Goal: Task Accomplishment & Management: Manage account settings

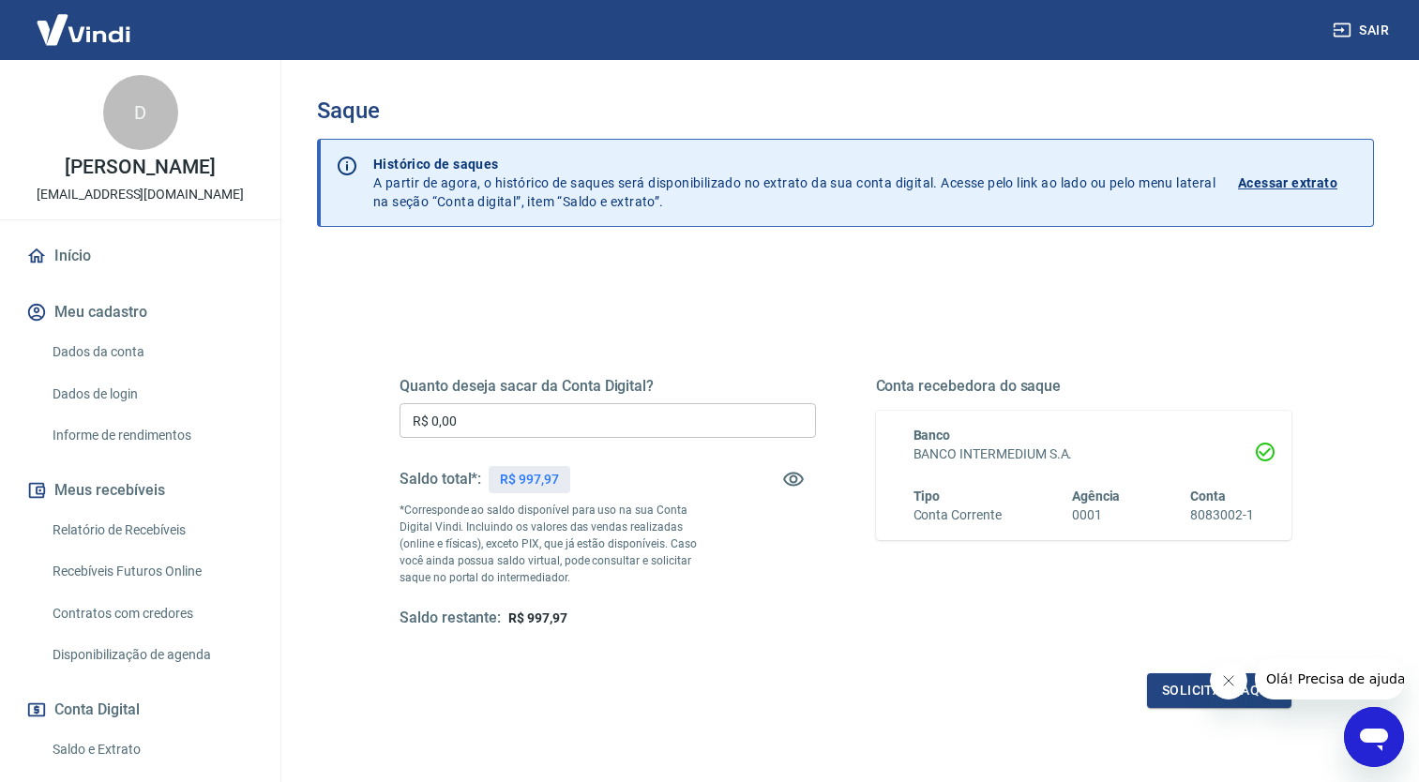
click at [495, 418] on input "R$ 0,00" at bounding box center [608, 420] width 417 height 35
type input "R$ 797,97"
click at [1181, 689] on button "Solicitar saque" at bounding box center [1219, 691] width 144 height 35
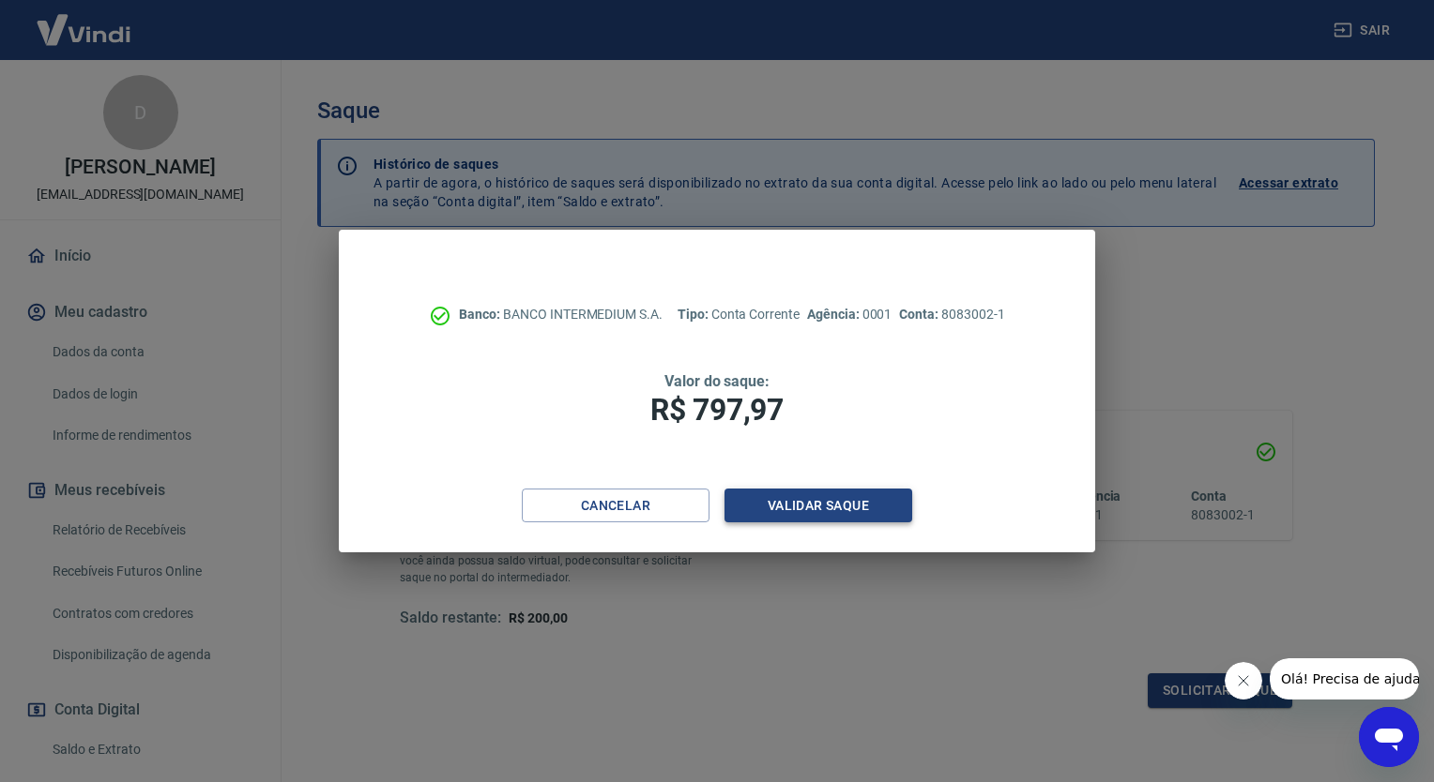
click at [806, 503] on button "Validar saque" at bounding box center [818, 506] width 188 height 35
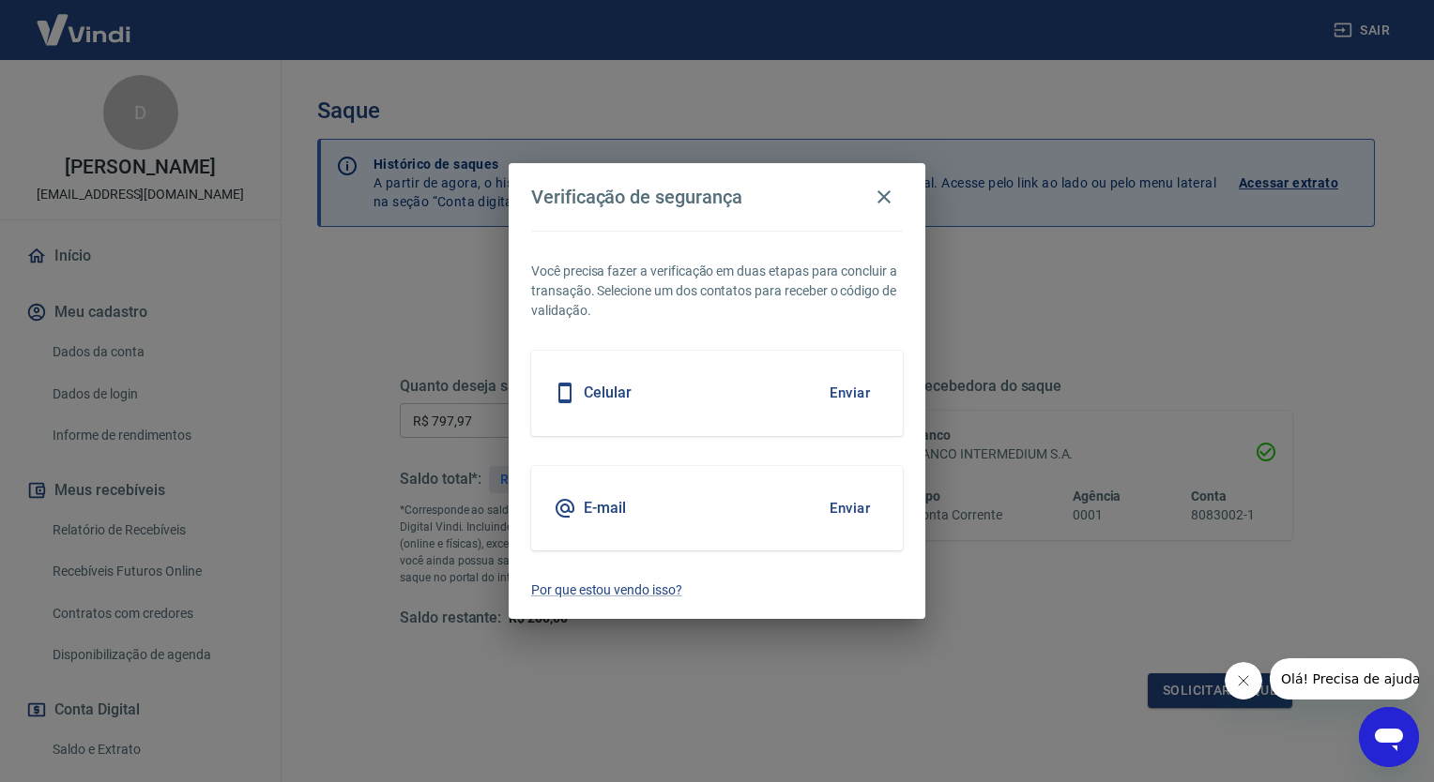
click at [773, 495] on div "E-mail Enviar" at bounding box center [717, 508] width 372 height 84
click at [858, 502] on button "Enviar" at bounding box center [849, 508] width 61 height 39
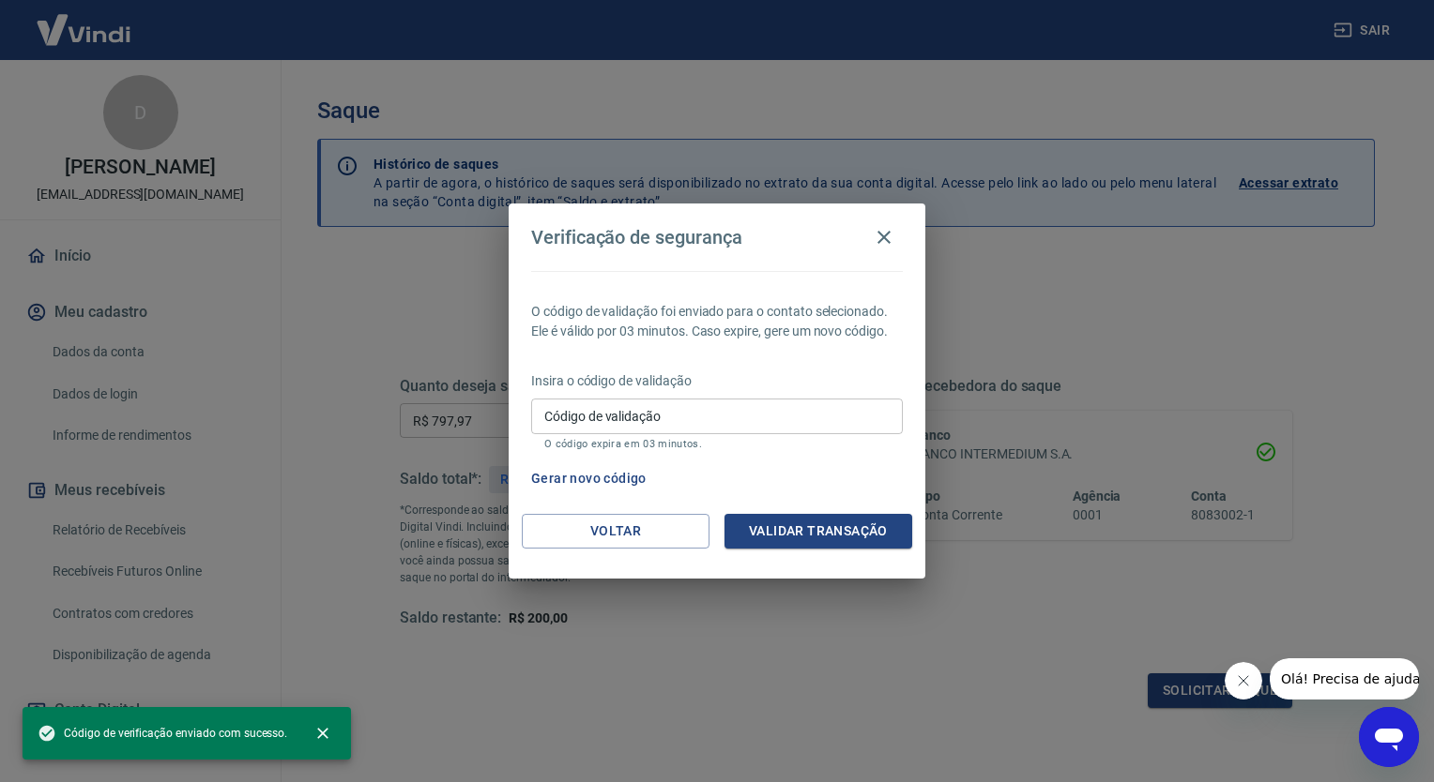
click at [630, 422] on input "Código de validação" at bounding box center [717, 416] width 372 height 35
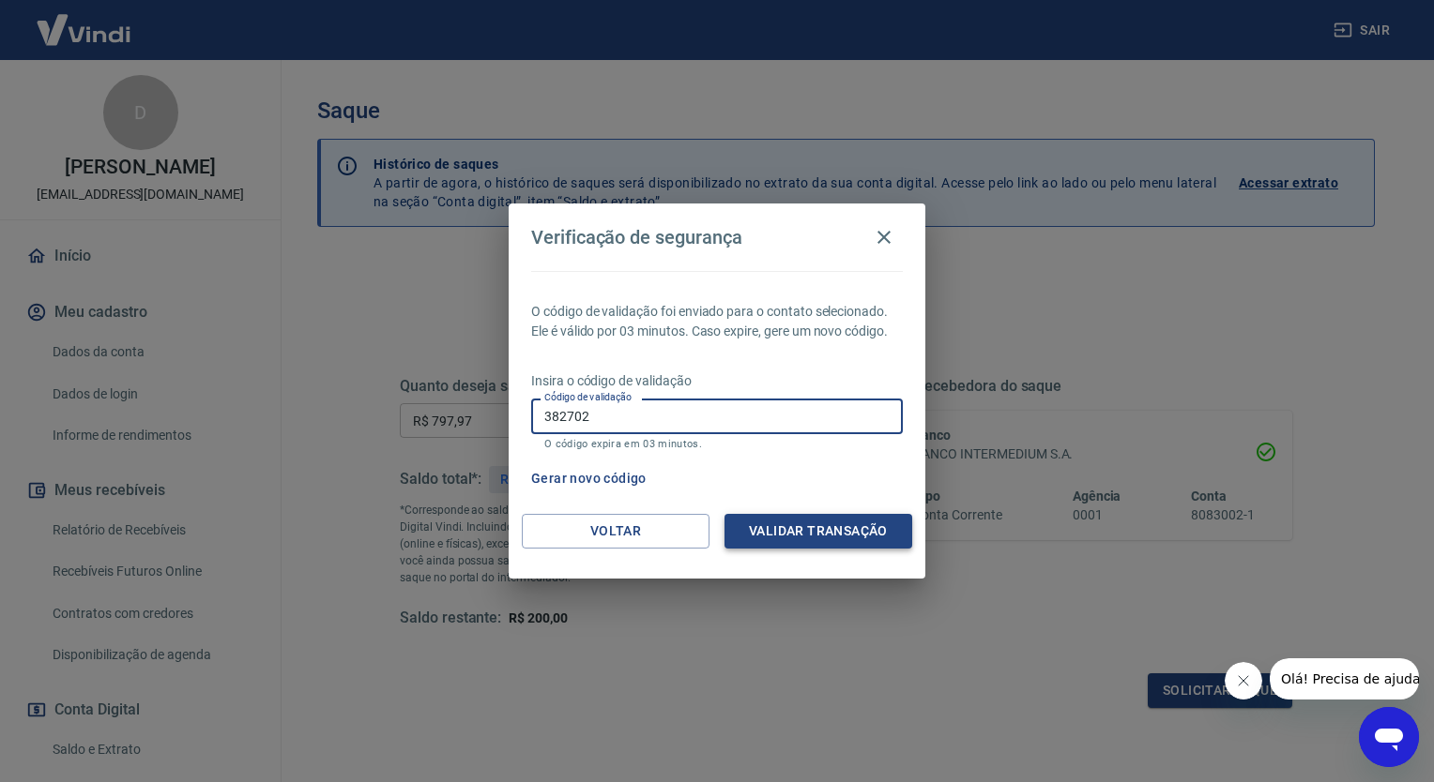
type input "382702"
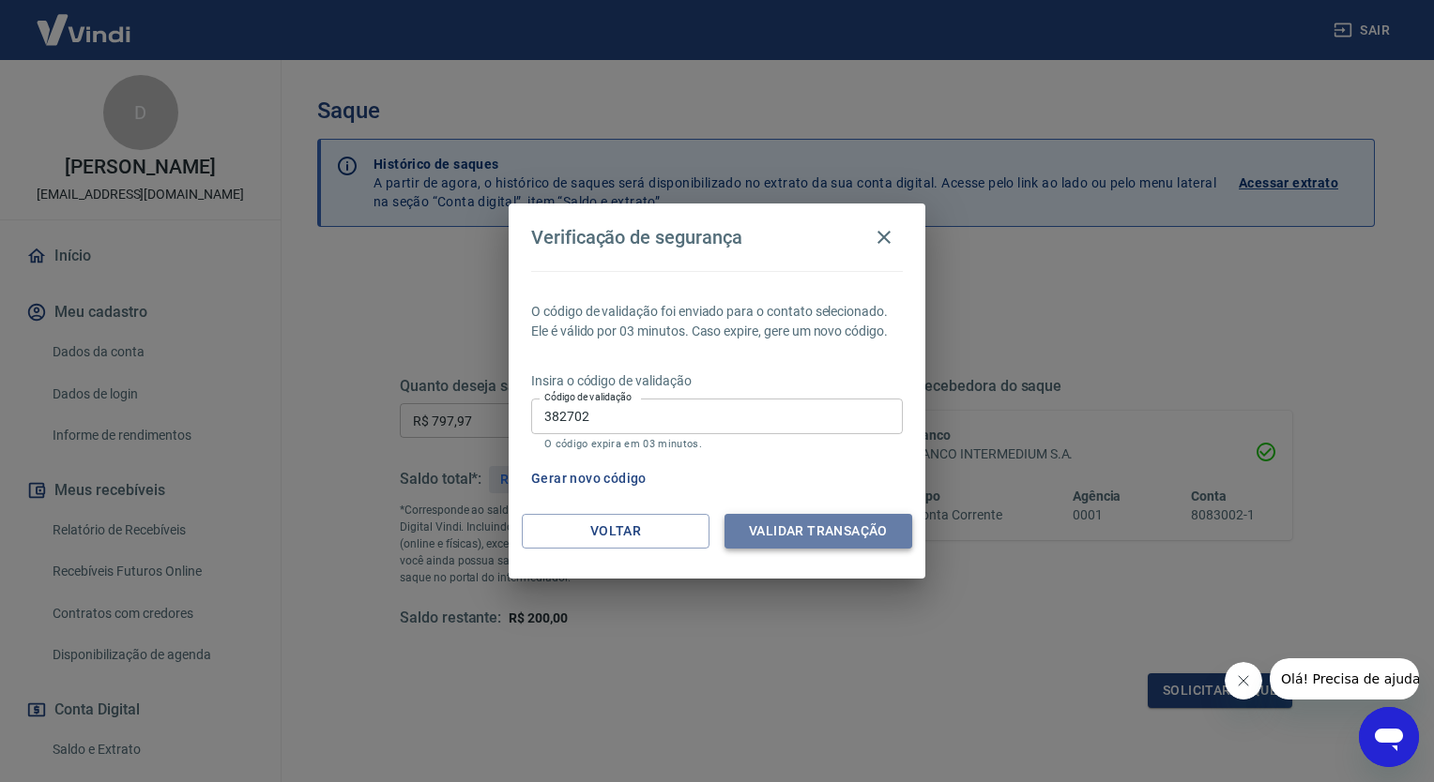
click at [820, 525] on button "Validar transação" at bounding box center [818, 531] width 188 height 35
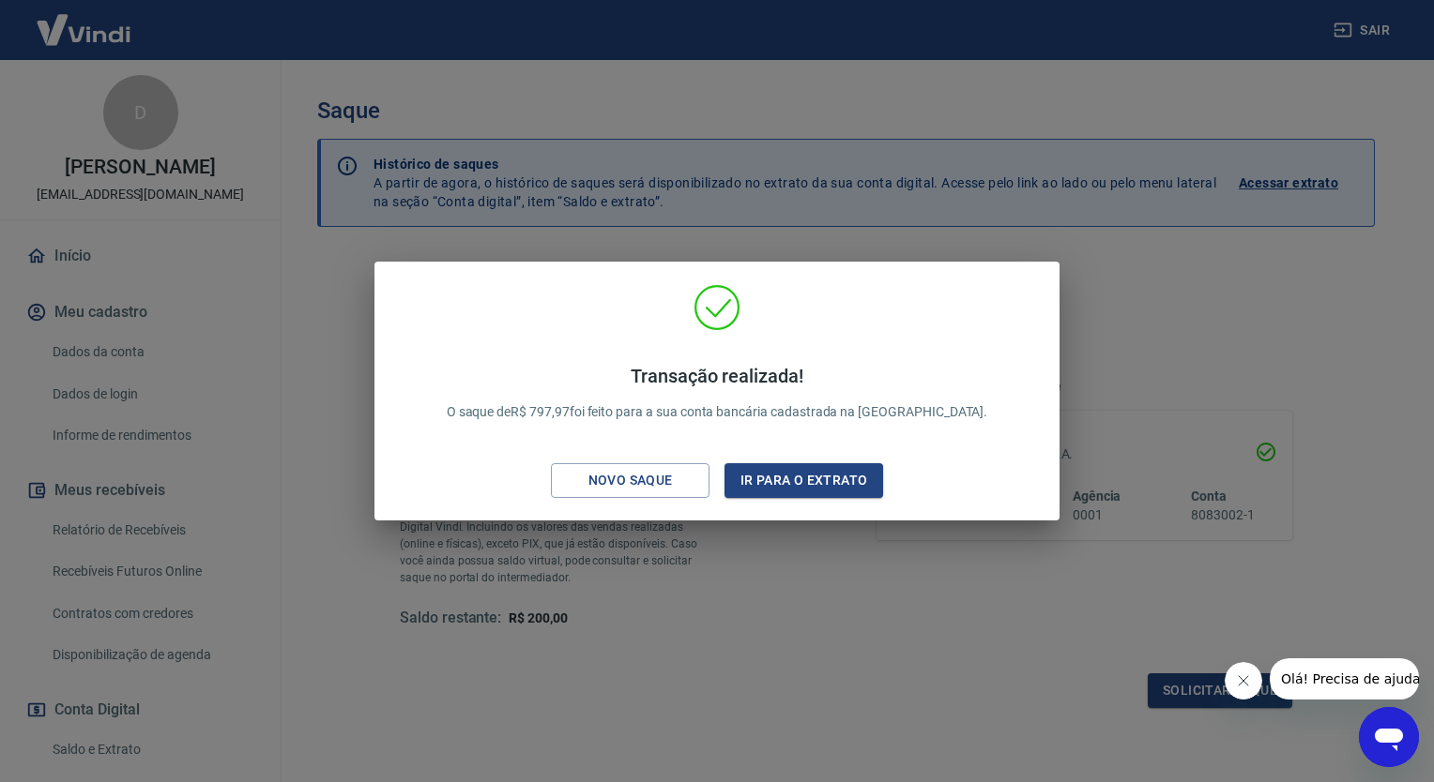
click at [1155, 379] on div "Transação realizada! O saque de R$ 797,97 foi feito para a sua conta bancária c…" at bounding box center [717, 391] width 1434 height 782
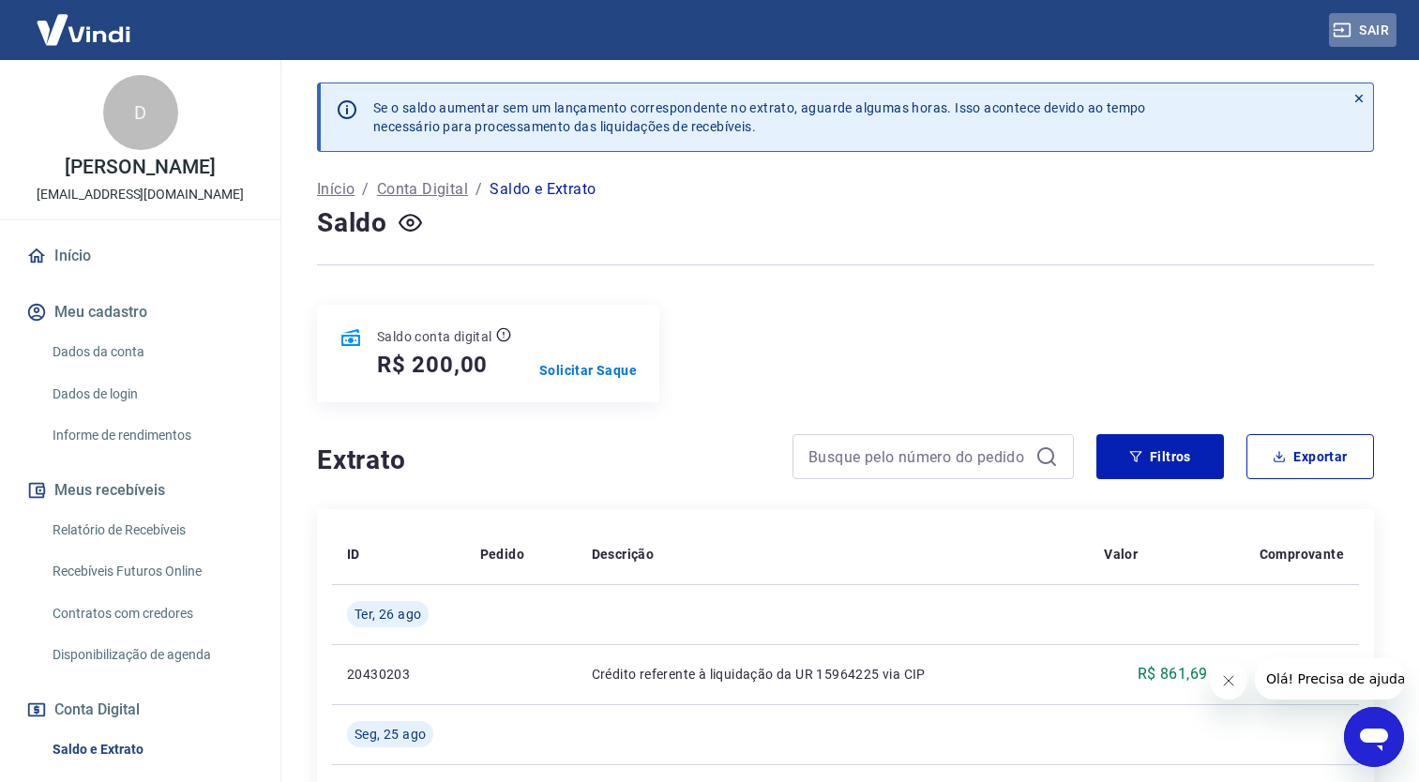
click at [1371, 27] on button "Sair" at bounding box center [1363, 30] width 68 height 35
